Goal: Check status

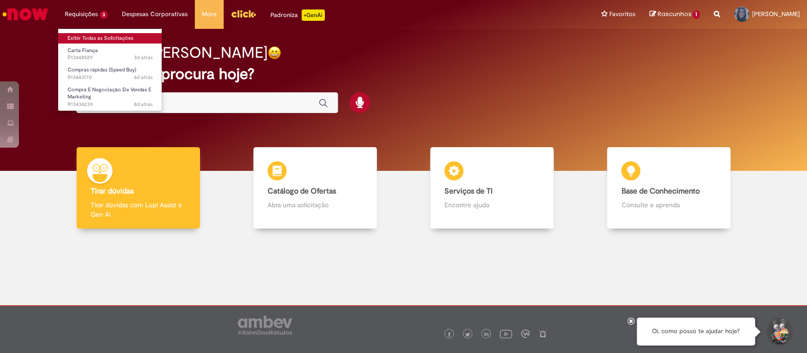
click at [96, 36] on link "Exibir Todas as Solicitações" at bounding box center [110, 38] width 104 height 10
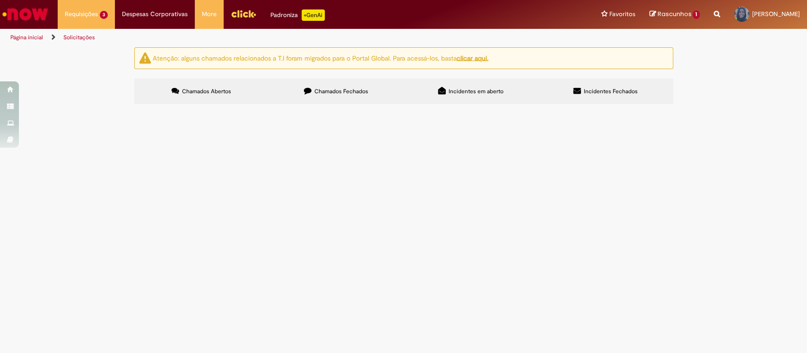
click at [0, 0] on td "Olá!! Td bem? [PERSON_NAME] para negociar Watch Party de SFN em [GEOGRAPHIC_DAT…" at bounding box center [0, 0] width 0 height 0
click at [0, 0] on span "Olá!! Td bem? [PERSON_NAME] para negociar Watch Party de SFN em [GEOGRAPHIC_DAT…" at bounding box center [0, 0] width 0 height 0
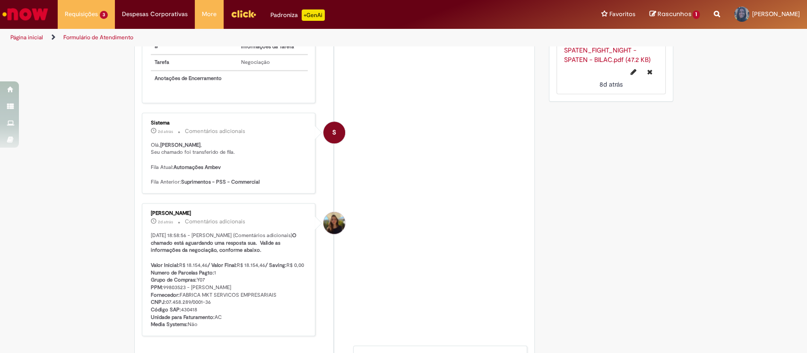
scroll to position [766, 0]
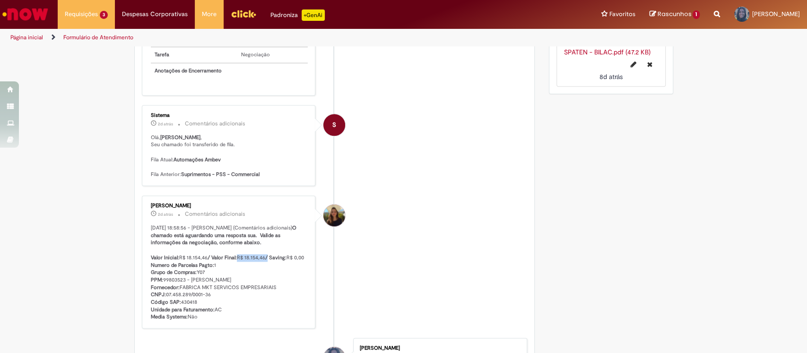
drag, startPoint x: 263, startPoint y: 244, endPoint x: 233, endPoint y: 247, distance: 30.4
click at [233, 247] on p "[DATE] 18:58:56 - [PERSON_NAME] (Comentários adicionais) O chamado está aguarda…" at bounding box center [229, 272] width 157 height 96
copy p "R$ 18.154,46"
drag, startPoint x: 626, startPoint y: 179, endPoint x: 617, endPoint y: 179, distance: 9.0
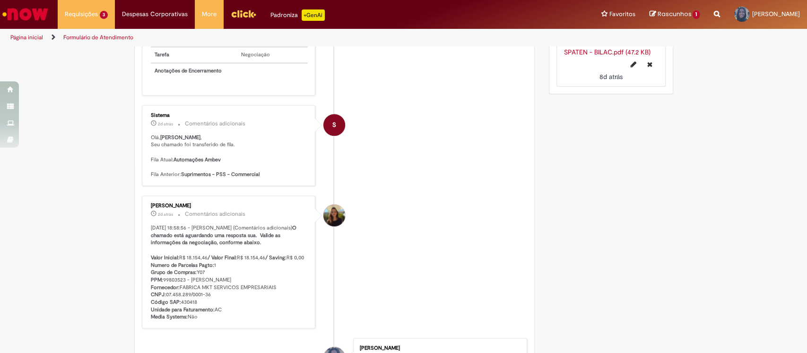
drag, startPoint x: 163, startPoint y: 290, endPoint x: 208, endPoint y: 290, distance: 45.4
click at [208, 290] on p "[DATE] 18:58:56 - [PERSON_NAME] (Comentários adicionais) O chamado está aguarda…" at bounding box center [229, 272] width 157 height 96
copy p "07.458.289/0001-36"
drag, startPoint x: 241, startPoint y: 306, endPoint x: 207, endPoint y: 291, distance: 37.4
click at [241, 307] on p "[DATE] 18:58:56 - [PERSON_NAME] (Comentários adicionais) O chamado está aguarda…" at bounding box center [229, 272] width 157 height 96
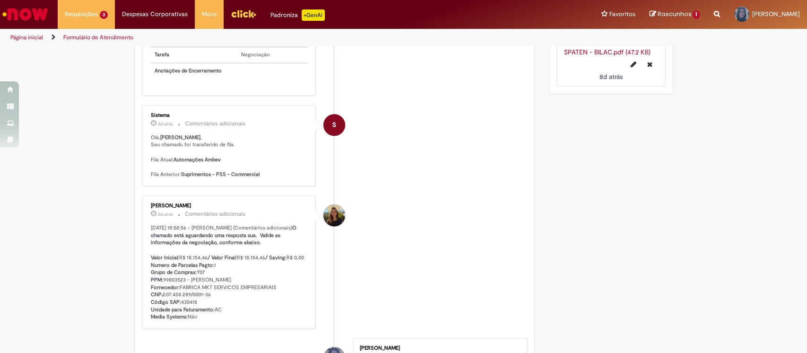
click at [204, 291] on p "[DATE] 18:58:56 - [PERSON_NAME] (Comentários adicionais) O chamado está aguarda…" at bounding box center [229, 272] width 157 height 96
drag, startPoint x: 205, startPoint y: 290, endPoint x: 163, endPoint y: 293, distance: 42.7
click at [163, 293] on p "[DATE] 18:58:56 - [PERSON_NAME] (Comentários adicionais) O chamado está aguarda…" at bounding box center [229, 272] width 157 height 96
click at [159, 292] on b "CNPJ:" at bounding box center [158, 294] width 15 height 7
drag, startPoint x: 161, startPoint y: 290, endPoint x: 207, endPoint y: 290, distance: 45.4
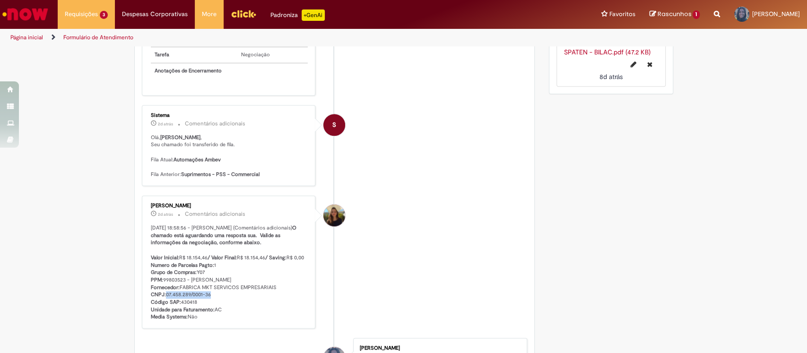
click at [207, 290] on p "[DATE] 18:58:56 - [PERSON_NAME] (Comentários adicionais) O chamado está aguarda…" at bounding box center [229, 272] width 157 height 96
copy p "07.458.289/0001-36"
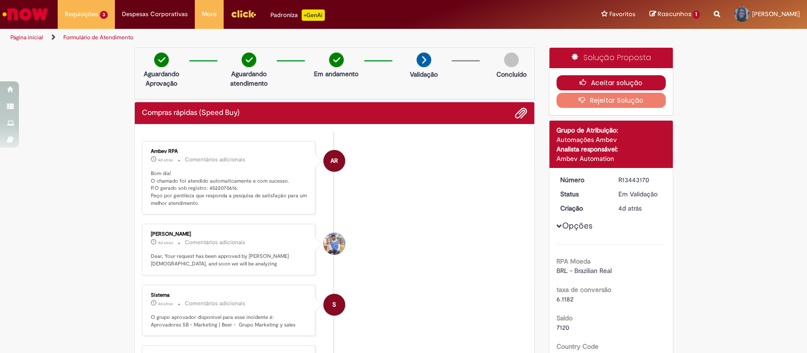
click at [597, 79] on button "Aceitar solução" at bounding box center [610, 82] width 109 height 15
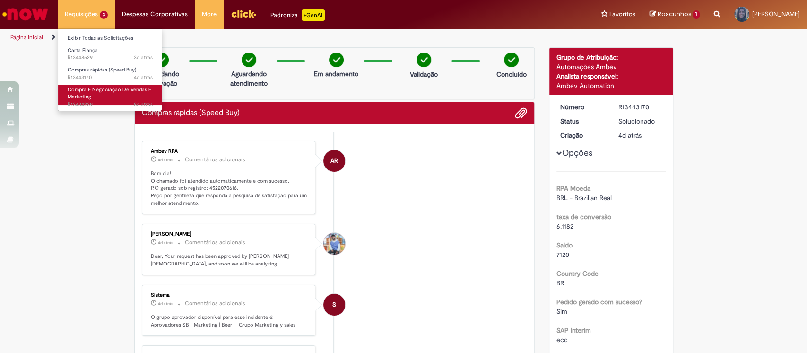
click at [112, 99] on link "Compra E Negociação De Vendas E Marketing 8d atrás 8 dias atrás R13434239" at bounding box center [110, 95] width 104 height 20
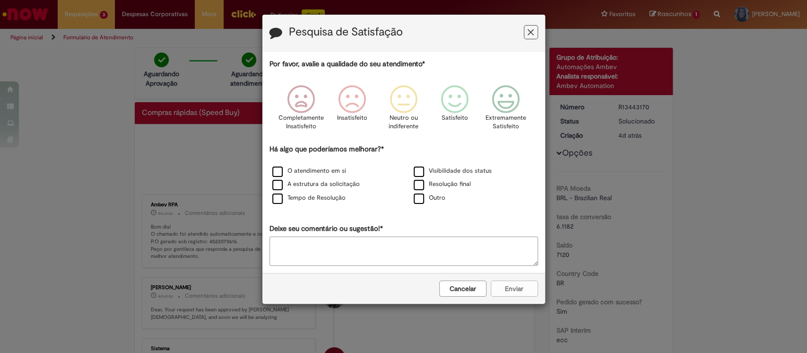
click at [527, 29] on icon "Feedback" at bounding box center [530, 32] width 6 height 10
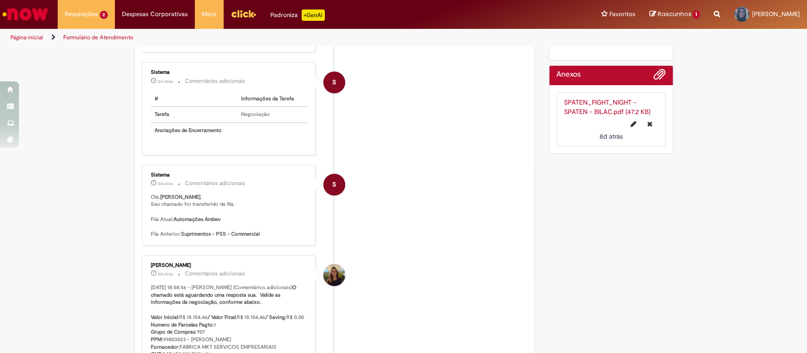
scroll to position [892, 0]
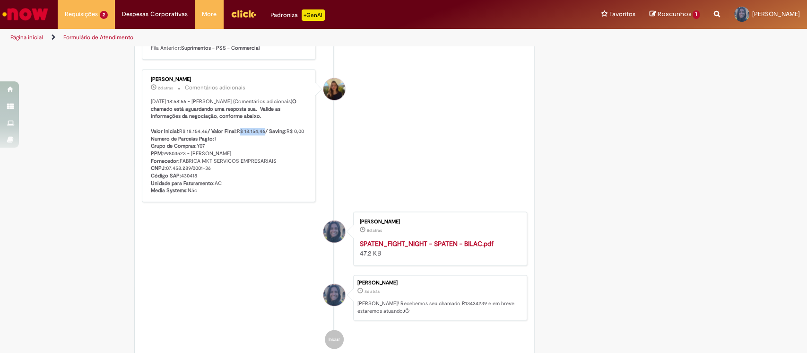
drag, startPoint x: 238, startPoint y: 119, endPoint x: 262, endPoint y: 120, distance: 24.1
click at [262, 120] on p "[DATE] 18:58:56 - [PERSON_NAME] (Comentários adicionais) O chamado está aguarda…" at bounding box center [229, 146] width 157 height 96
copy p "$ 18.154,46"
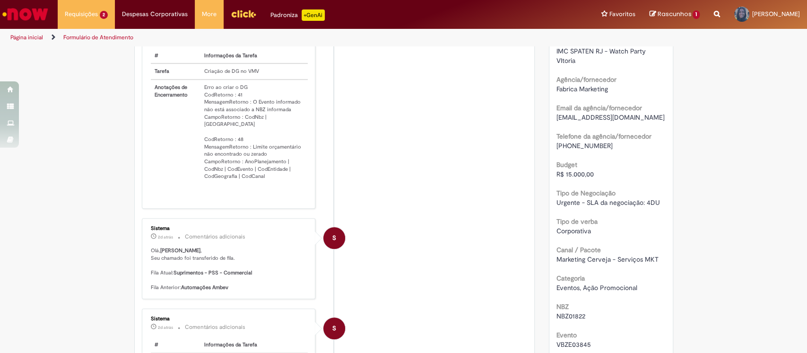
scroll to position [0, 0]
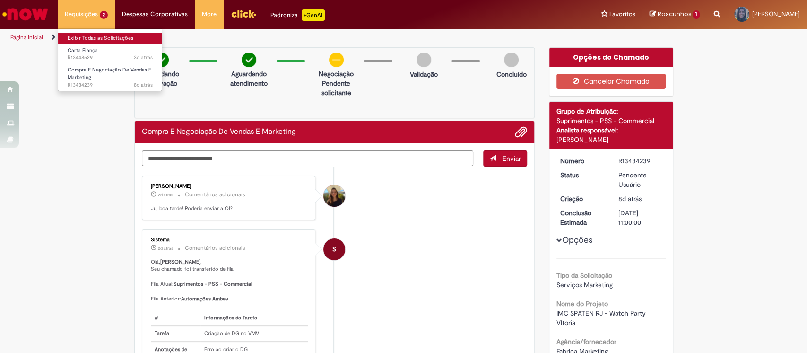
click at [104, 38] on link "Exibir Todas as Solicitações" at bounding box center [110, 38] width 104 height 10
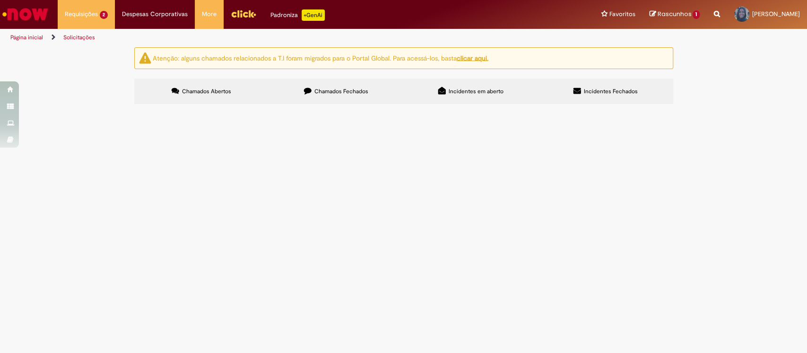
click at [311, 89] on label "Chamados Fechados" at bounding box center [336, 91] width 135 height 26
click at [0, 0] on span "Oi! Td bem? [PERSON_NAME] para negociar ações de marca e 30 Happy Hours para PD…" at bounding box center [0, 0] width 0 height 0
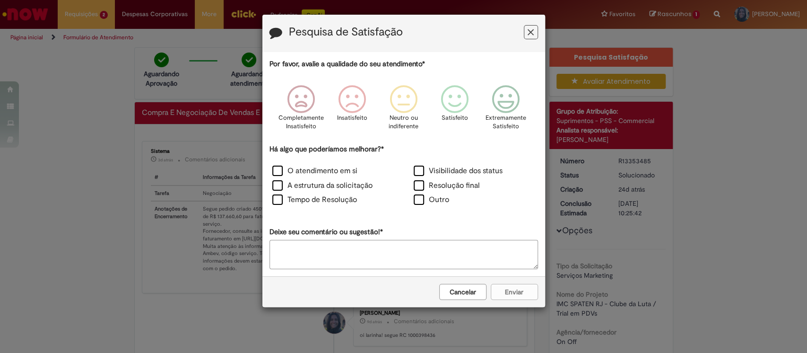
click at [529, 28] on icon "Feedback" at bounding box center [530, 32] width 6 height 10
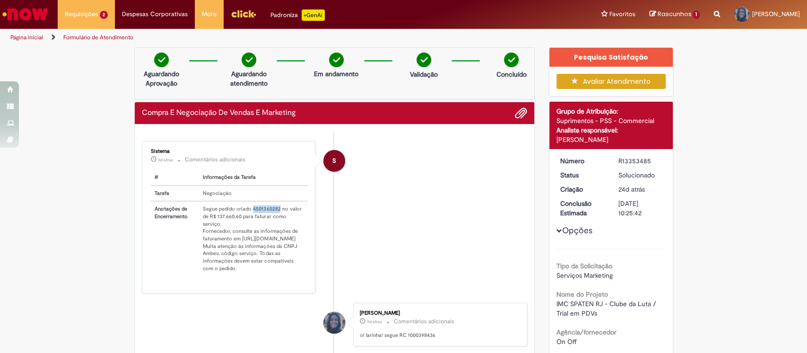
drag, startPoint x: 239, startPoint y: 208, endPoint x: 267, endPoint y: 206, distance: 27.9
click at [267, 206] on td "Segue pedido criado 4501365282 no valor de R$ 137.660,60 para faturar como serv…" at bounding box center [253, 238] width 109 height 75
click at [175, 218] on th "Anotações de Encerramento" at bounding box center [175, 238] width 49 height 75
drag, startPoint x: 190, startPoint y: 209, endPoint x: 243, endPoint y: 224, distance: 54.3
click at [243, 224] on td "Segue pedido criado 4501365282 no valor de R$ 137.660,60 para faturar como serv…" at bounding box center [253, 238] width 109 height 75
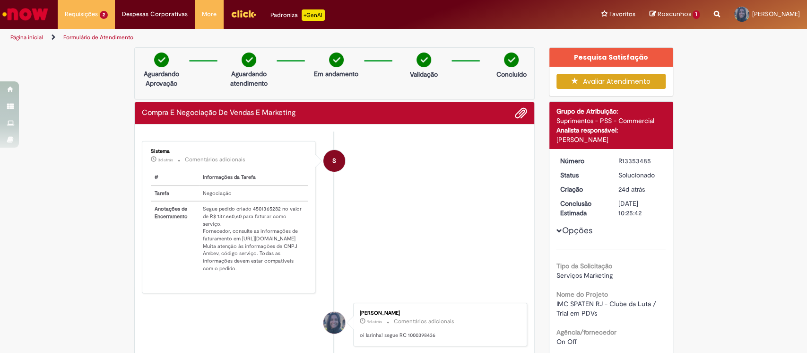
drag, startPoint x: 284, startPoint y: 250, endPoint x: 279, endPoint y: 259, distance: 9.7
click at [283, 251] on td "Segue pedido criado 4501365282 no valor de R$ 137.660,60 para faturar como serv…" at bounding box center [253, 238] width 109 height 75
drag, startPoint x: 276, startPoint y: 260, endPoint x: 183, endPoint y: 210, distance: 105.5
click at [183, 210] on tr "Anotações de Encerramento Segue pedido criado 4501365282 no valor de R$ 137.660…" at bounding box center [229, 238] width 157 height 75
click at [231, 230] on td "Segue pedido criado 4501365282 no valor de R$ 137.660,60 para faturar como serv…" at bounding box center [253, 238] width 109 height 75
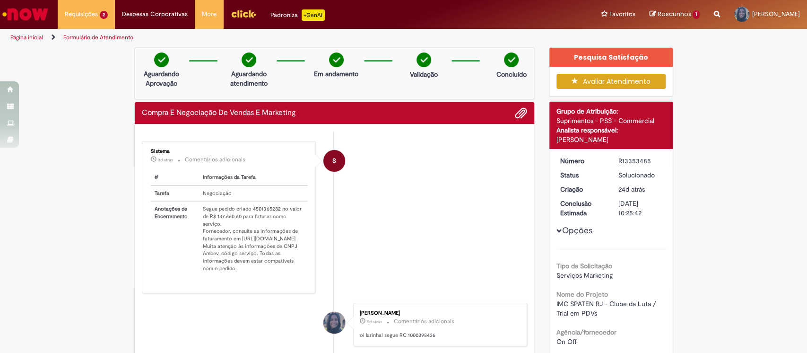
drag, startPoint x: 271, startPoint y: 263, endPoint x: 188, endPoint y: 209, distance: 99.2
click at [199, 209] on td "Segue pedido criado 4501365282 no valor de R$ 137.660,60 para faturar como serv…" at bounding box center [253, 238] width 109 height 75
copy td "Segue pedido criado 4501365282 no valor de R$ 137.660,60 para faturar como serv…"
